Goal: Navigation & Orientation: Find specific page/section

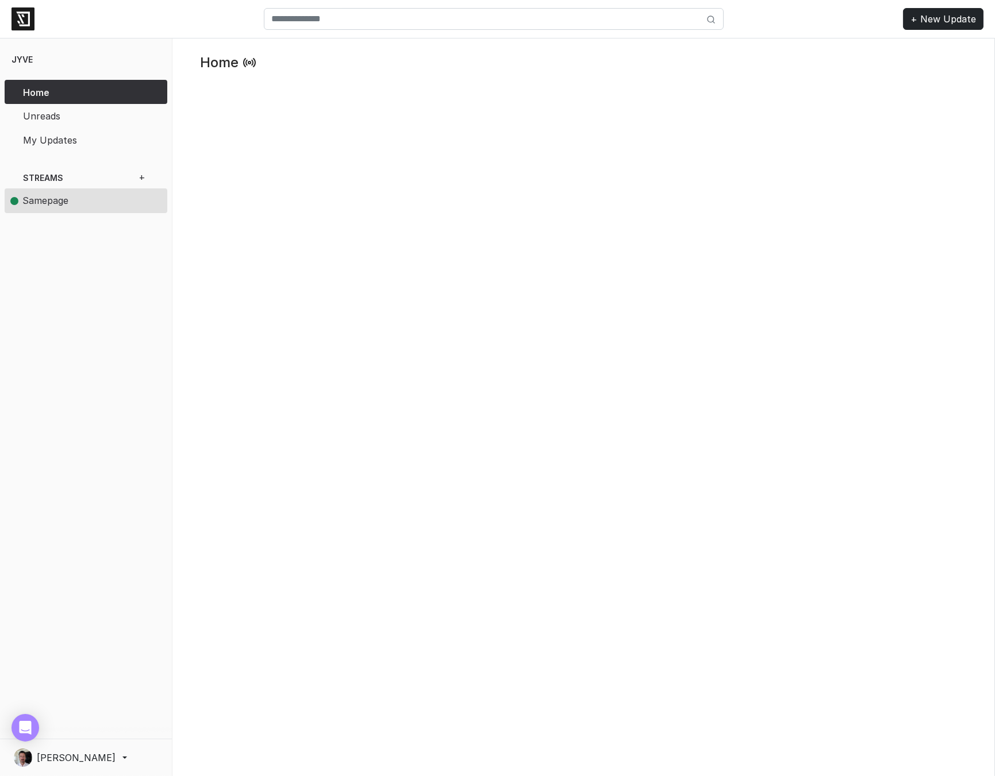
click at [25, 210] on link "Samepage" at bounding box center [81, 200] width 153 height 25
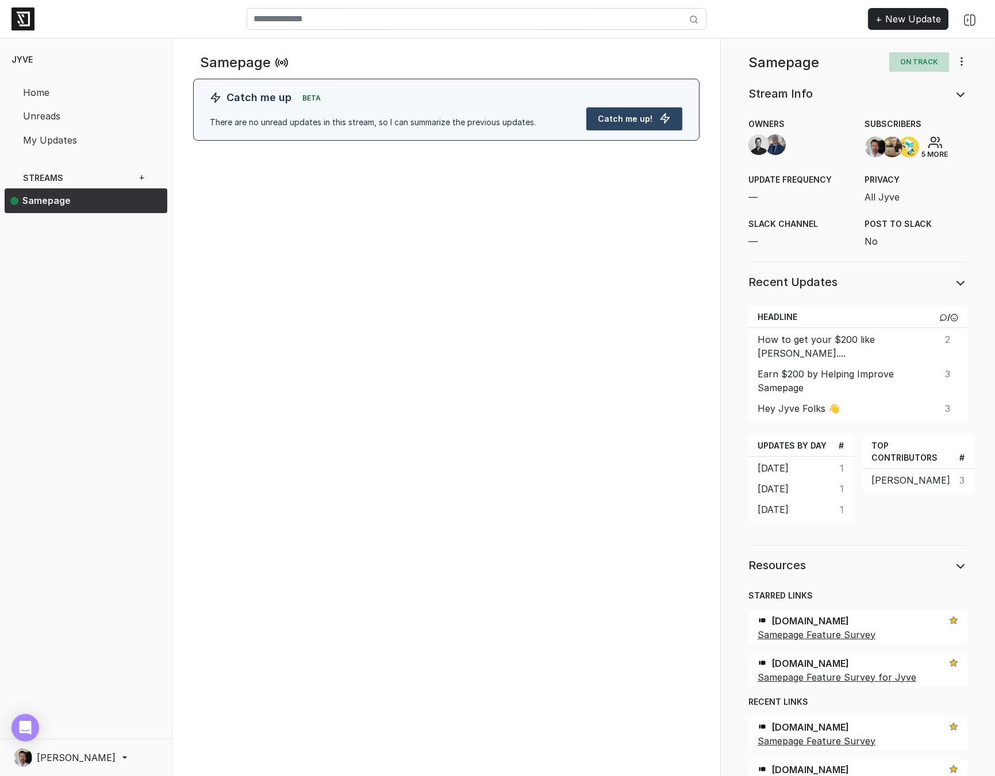
click at [77, 755] on span "[PERSON_NAME]" at bounding box center [76, 758] width 79 height 14
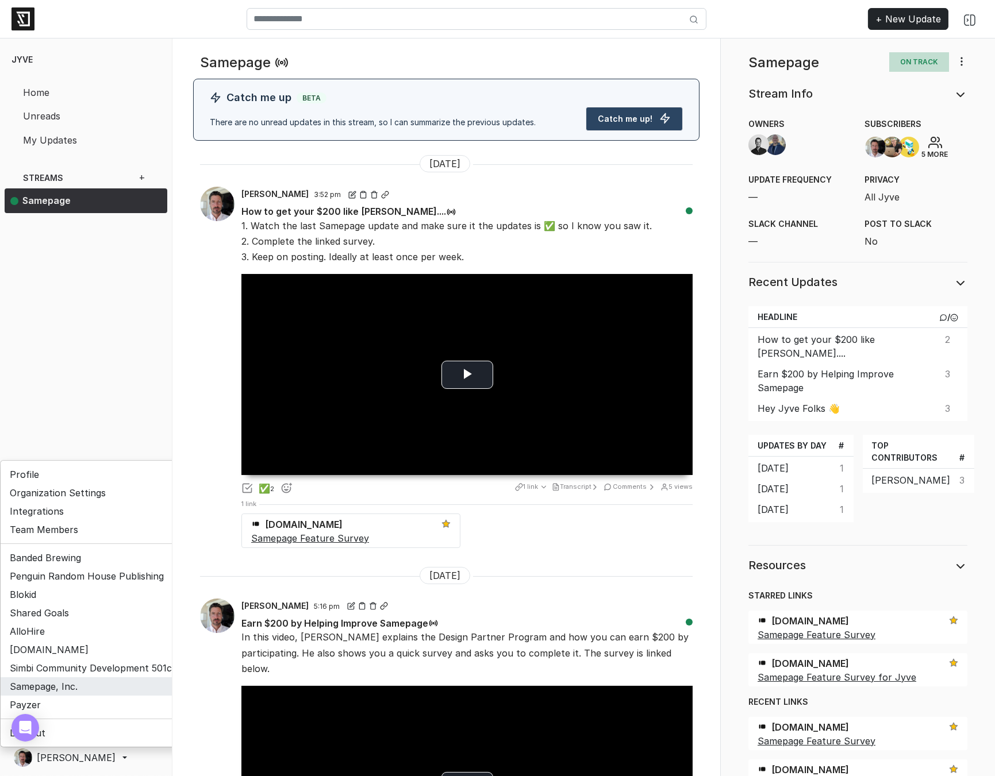
click at [62, 681] on link "Samepage, Inc." at bounding box center [94, 686] width 186 height 18
